Goal: Transaction & Acquisition: Download file/media

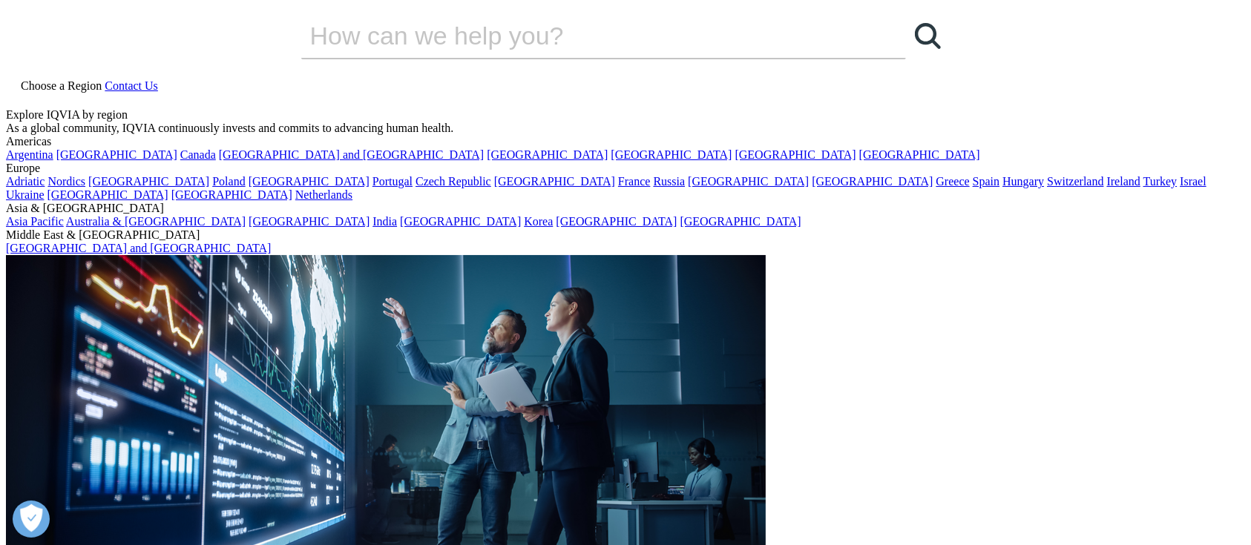
click at [18, 95] on link at bounding box center [12, 101] width 12 height 13
click at [647, 58] on input "Search" at bounding box center [582, 35] width 562 height 45
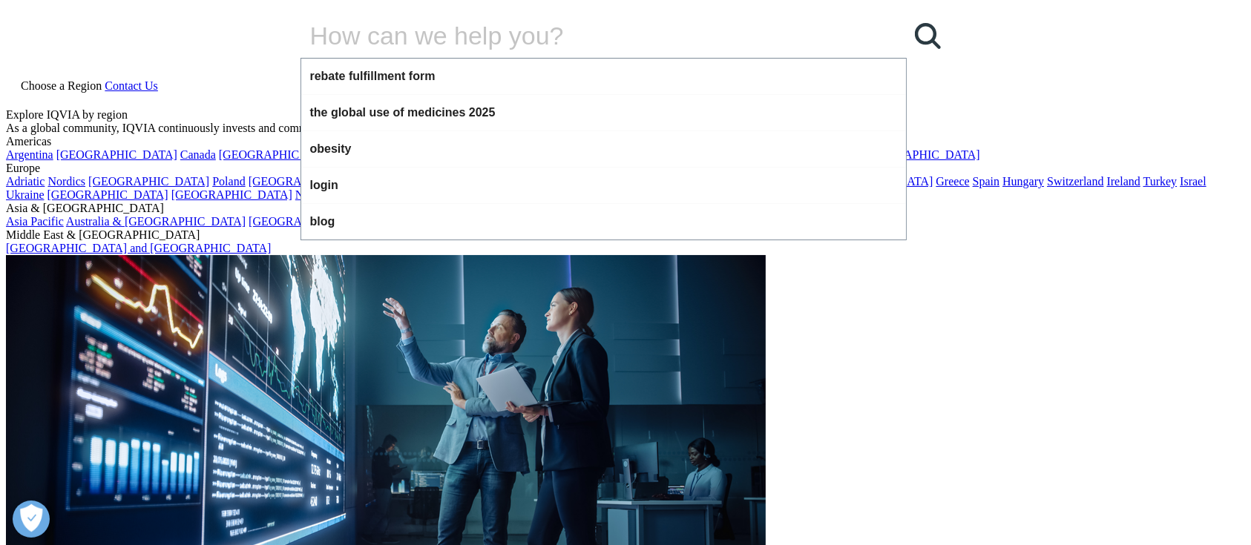
paste input "IQVIA – Global trends in R&D 2025"
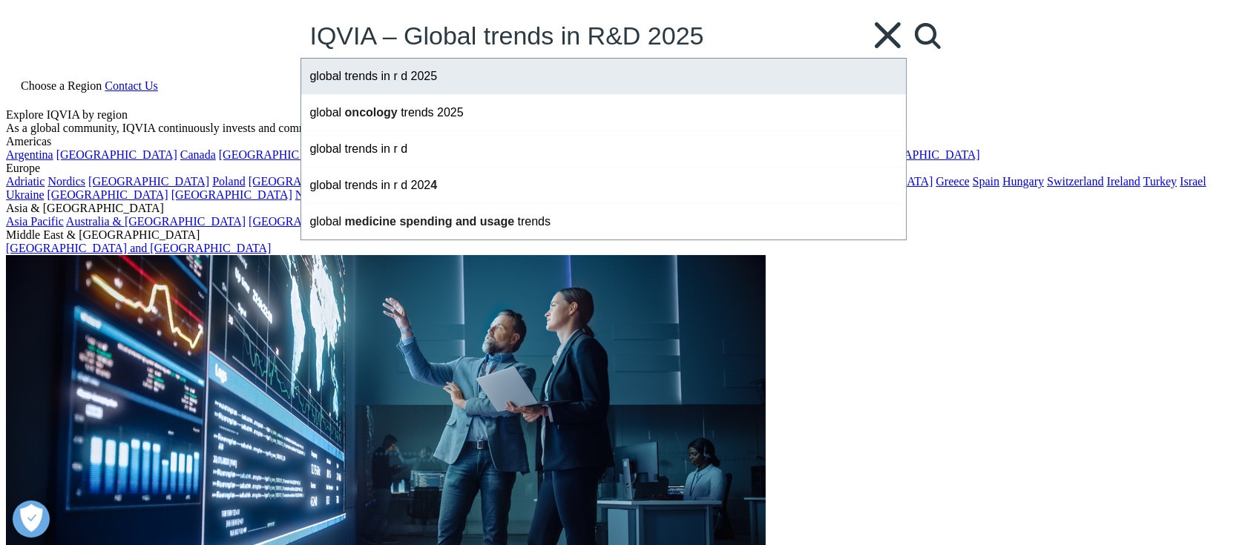
type input "IQVIA – Global trends in R&D 2025"
click at [418, 94] on div "global trends in r d 2025" at bounding box center [603, 77] width 605 height 36
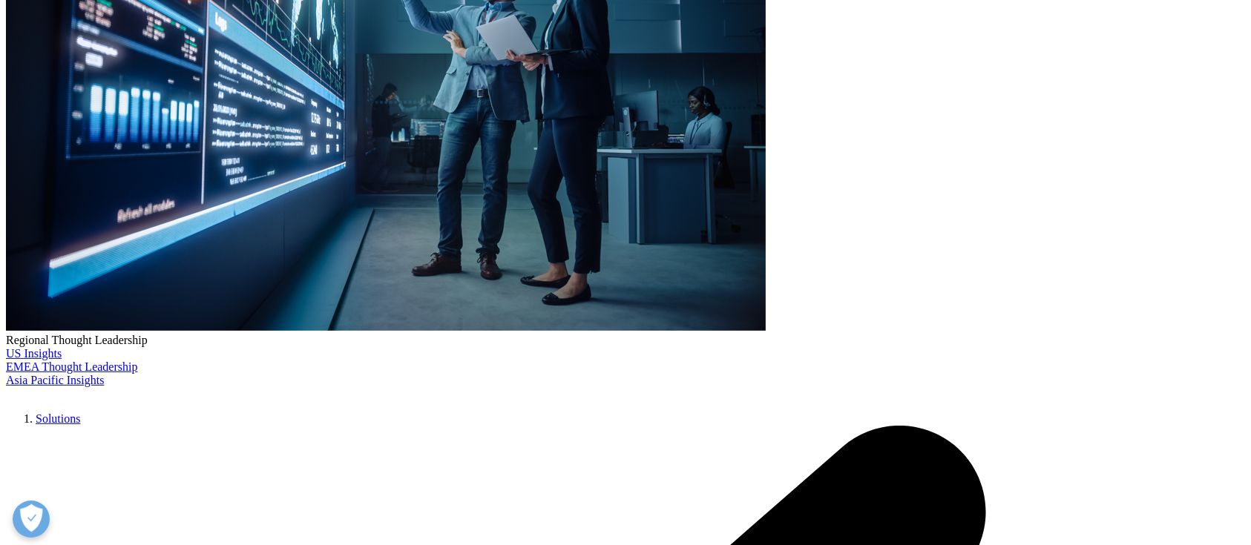
scroll to position [356, 0]
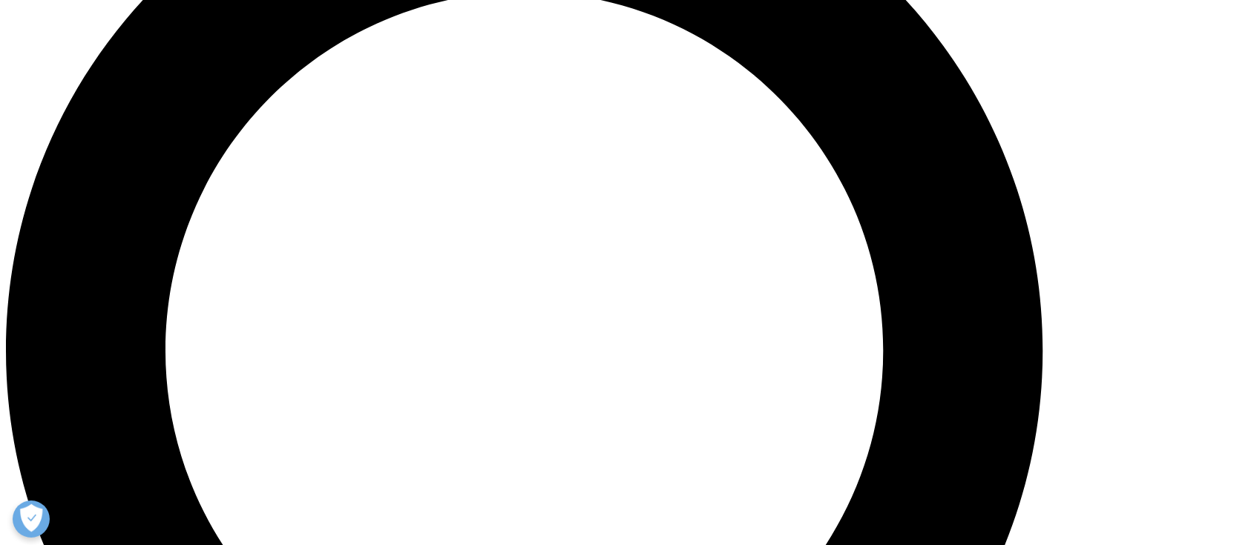
scroll to position [954, 0]
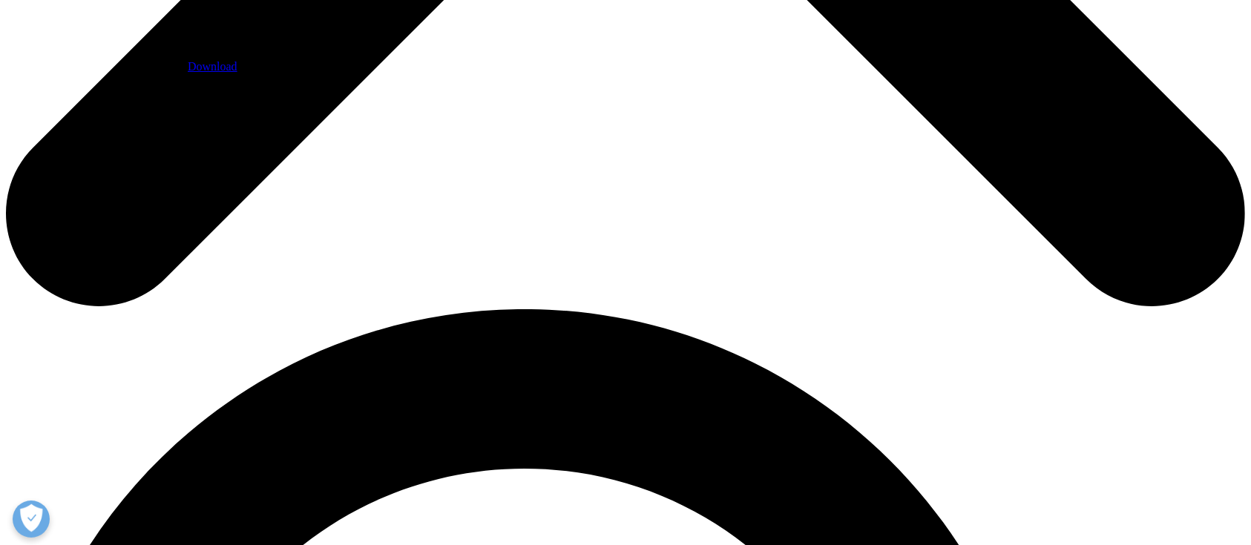
click at [237, 73] on link "Download" at bounding box center [213, 66] width 50 height 13
